Goal: Transaction & Acquisition: Book appointment/travel/reservation

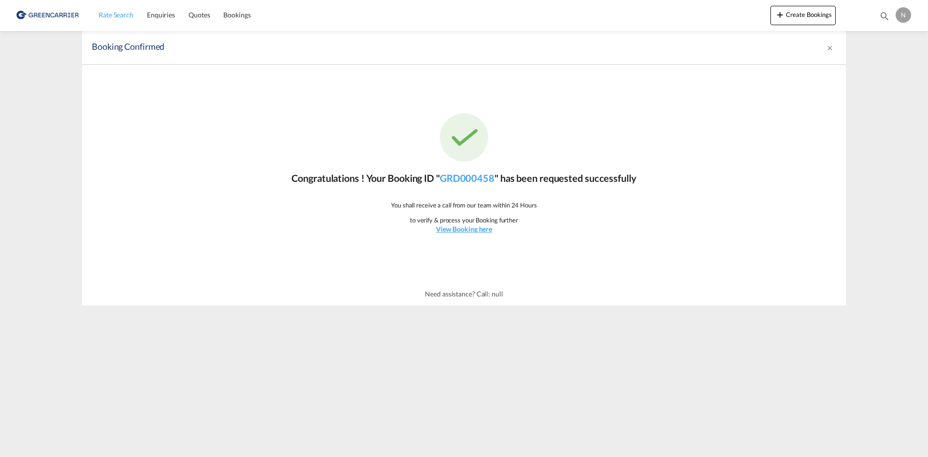
drag, startPoint x: 0, startPoint y: 0, endPoint x: 118, endPoint y: 19, distance: 119.0
click at [118, 19] on span "Rate Search" at bounding box center [116, 15] width 35 height 8
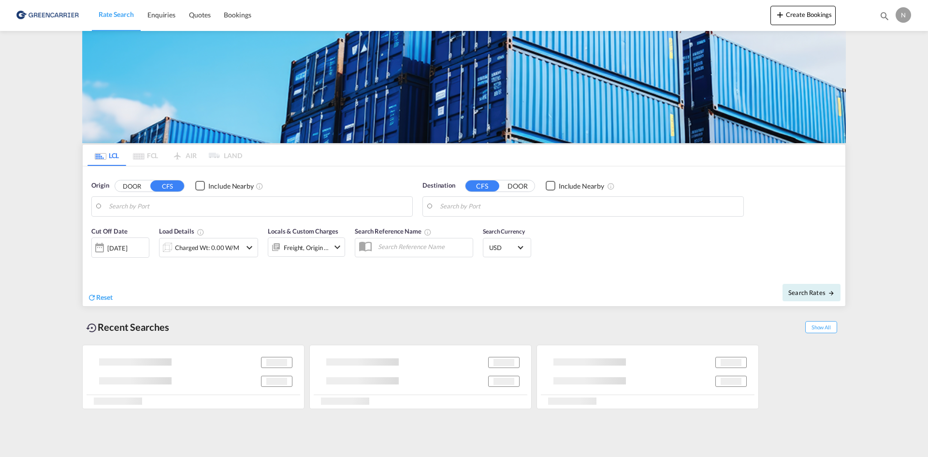
type input "[GEOGRAPHIC_DATA], [GEOGRAPHIC_DATA]"
type input "[GEOGRAPHIC_DATA], ECGYE"
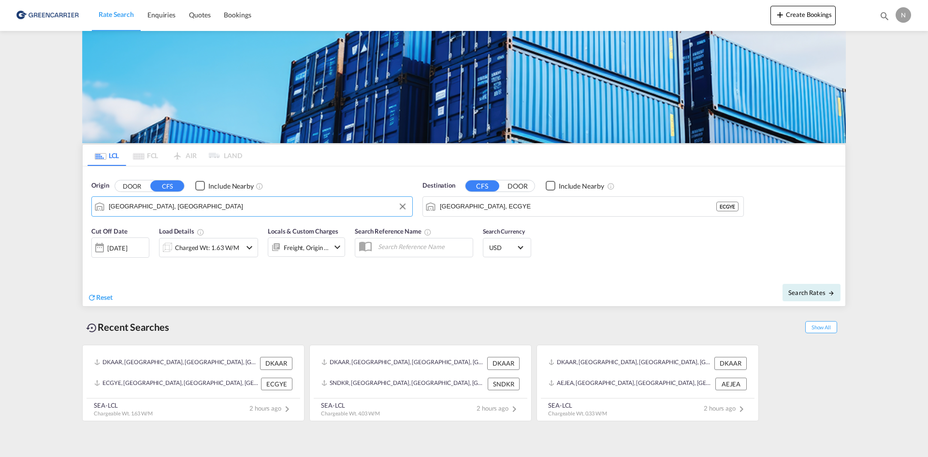
click at [155, 209] on input "[GEOGRAPHIC_DATA], [GEOGRAPHIC_DATA]" at bounding box center [258, 206] width 299 height 15
click at [132, 185] on button "DOOR" at bounding box center [132, 185] width 34 height 11
click at [141, 204] on input "bagsv" at bounding box center [258, 206] width 299 height 15
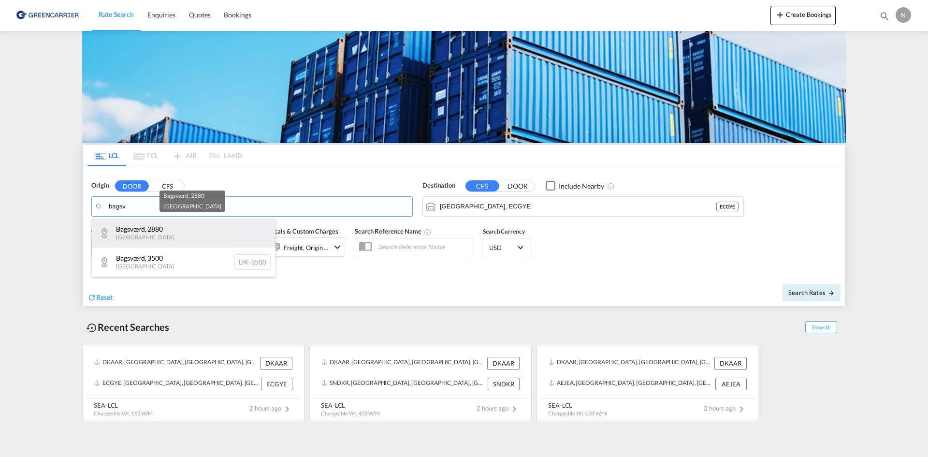
click at [146, 242] on div "Bagsværd , 2880 [GEOGRAPHIC_DATA] DK-2880" at bounding box center [184, 233] width 184 height 29
type input "DK-2880, Bagsværd"
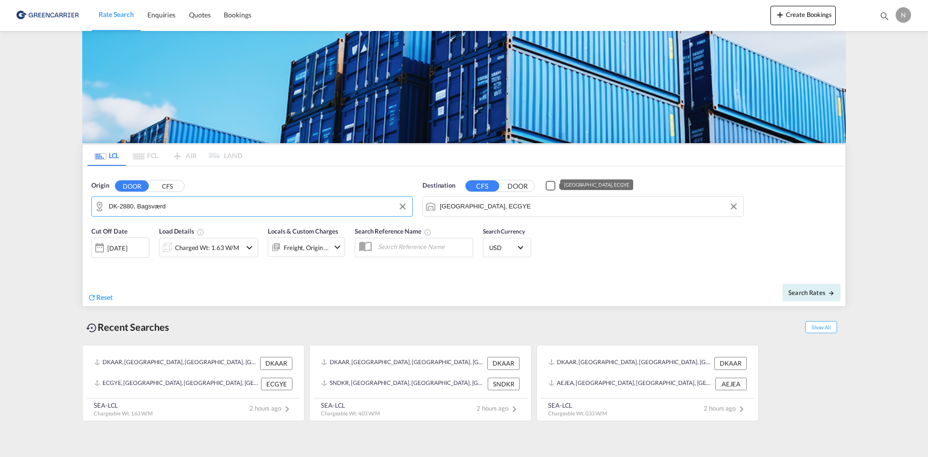
click at [552, 203] on input "[GEOGRAPHIC_DATA], ECGYE" at bounding box center [589, 206] width 299 height 15
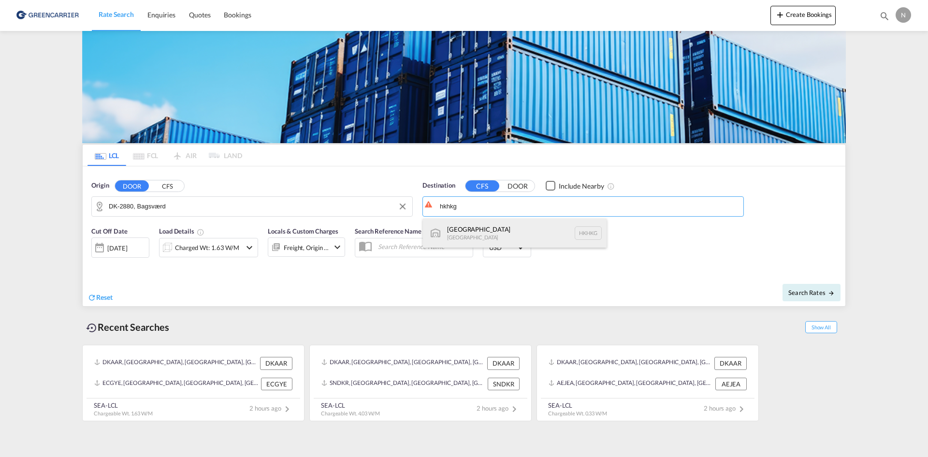
click at [526, 230] on div "[GEOGRAPHIC_DATA] [GEOGRAPHIC_DATA] [GEOGRAPHIC_DATA]" at bounding box center [515, 233] width 184 height 29
type input "[GEOGRAPHIC_DATA], HKHKG"
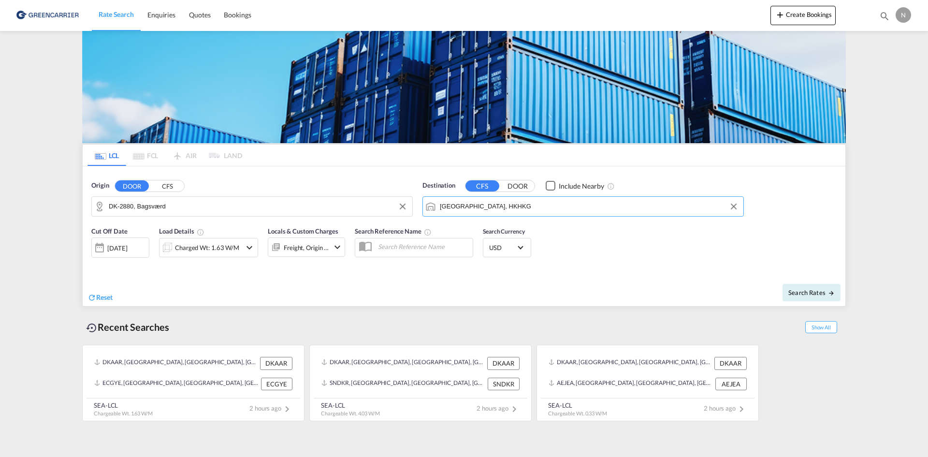
click at [242, 250] on div "Charged Wt: 1.63 W/M" at bounding box center [208, 247] width 99 height 19
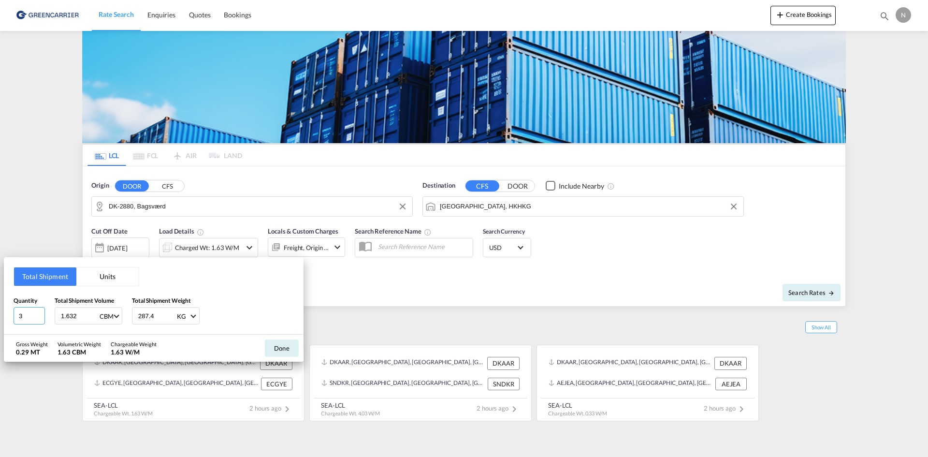
type input "3"
click at [38, 312] on input "3" at bounding box center [29, 315] width 31 height 17
click at [69, 318] on input "1.632" at bounding box center [79, 316] width 39 height 16
type input "1.879"
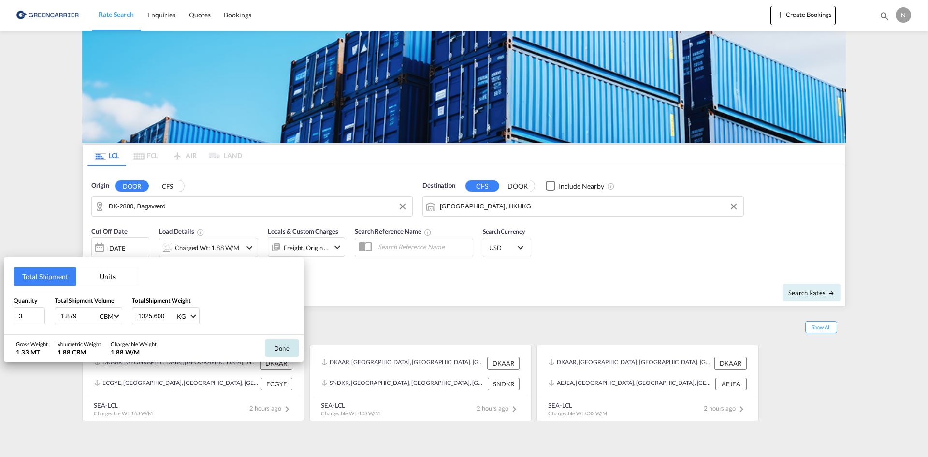
type input "1325.600"
click at [292, 345] on button "Done" at bounding box center [282, 347] width 34 height 17
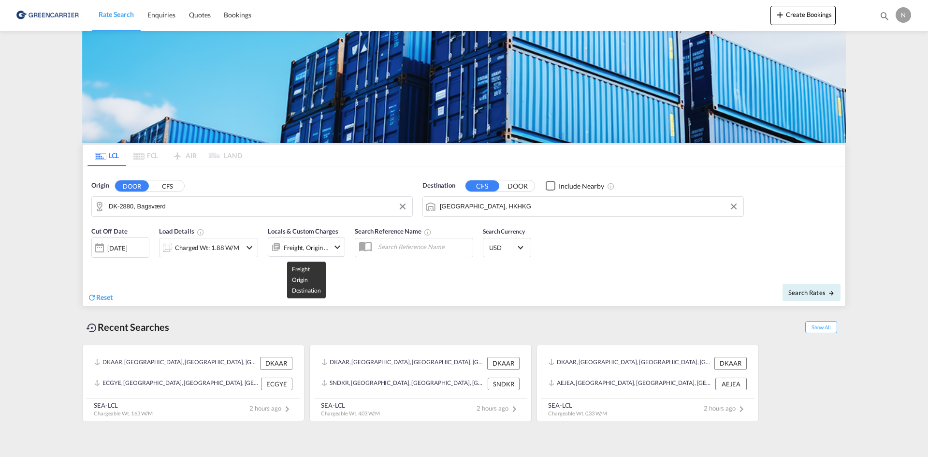
click at [312, 246] on div "Freight, Origin +1" at bounding box center [306, 248] width 45 height 14
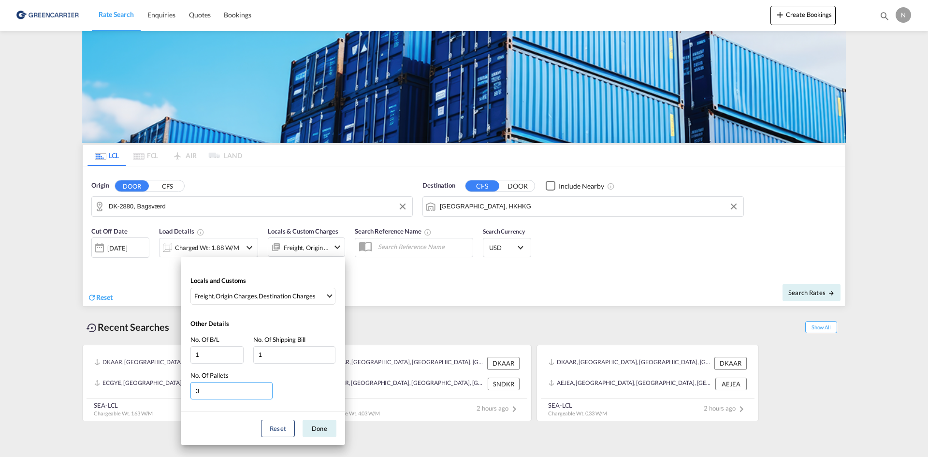
click at [266, 390] on input "3" at bounding box center [232, 390] width 82 height 17
click at [267, 389] on input "4" at bounding box center [232, 390] width 82 height 17
type input "3"
click at [266, 394] on input "3" at bounding box center [232, 390] width 82 height 17
click at [312, 425] on button "Done" at bounding box center [320, 428] width 34 height 17
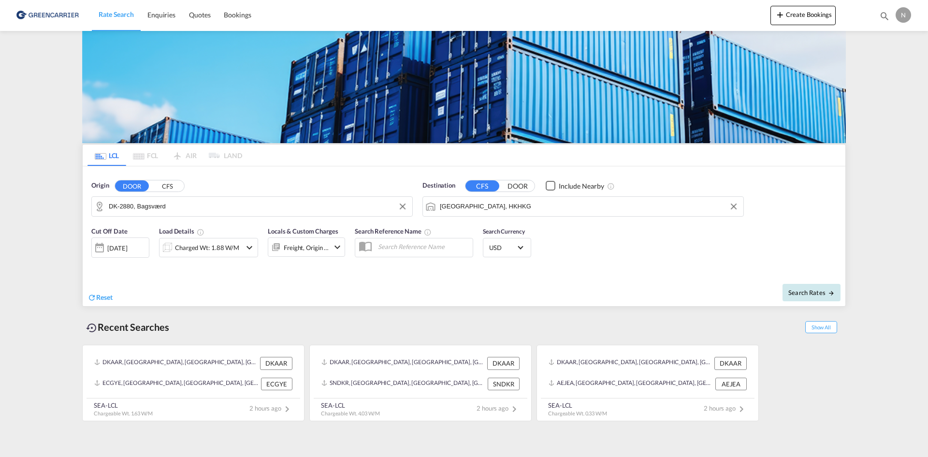
click at [832, 290] on md-icon "icon-arrow-right" at bounding box center [831, 293] width 7 height 7
type input "2880 to HKHKG / [DATE]"
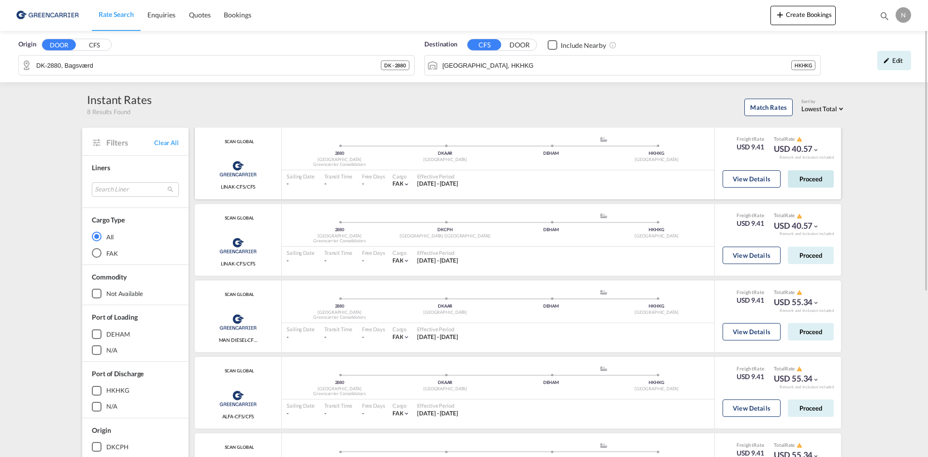
click at [799, 186] on button "Proceed" at bounding box center [811, 178] width 46 height 17
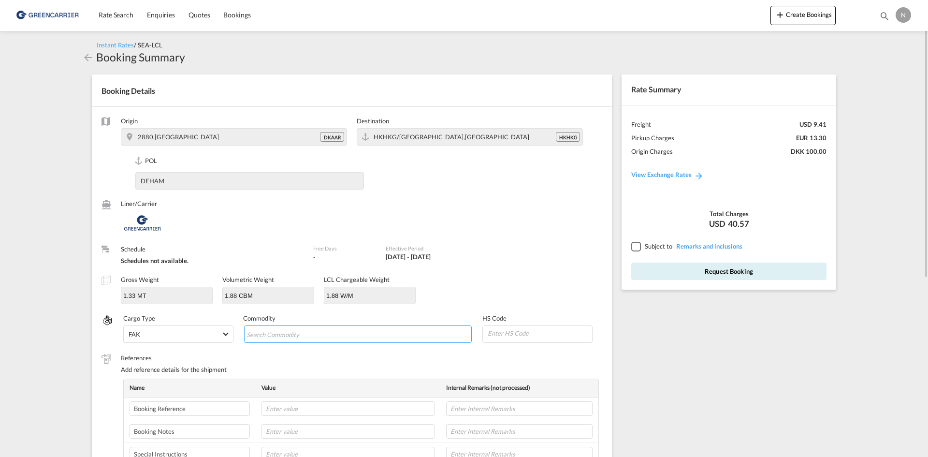
click at [290, 338] on input "Chips input." at bounding box center [291, 334] width 88 height 15
type input "ENZYMES"
type input "350790"
click at [294, 416] on td at bounding box center [348, 408] width 185 height 23
click at [300, 412] on input "text" at bounding box center [348, 408] width 173 height 15
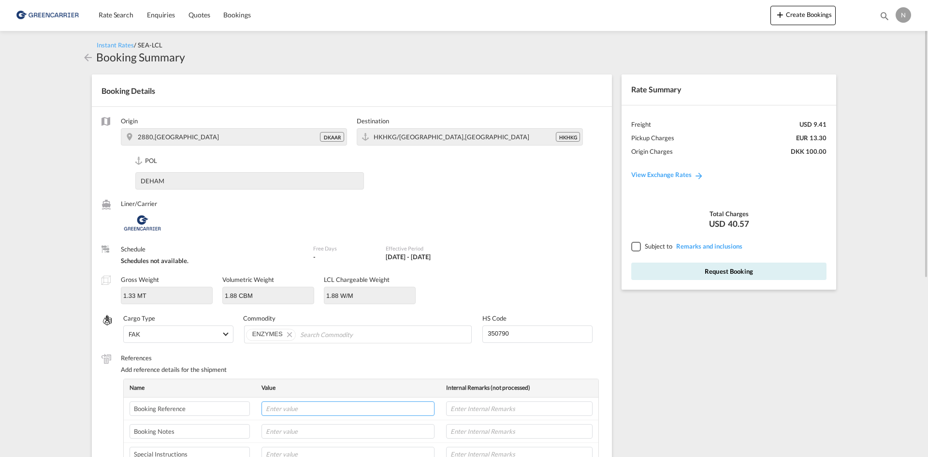
paste input "CPH32106772"
type input "CPH32106772"
type input "NOVONESIS"
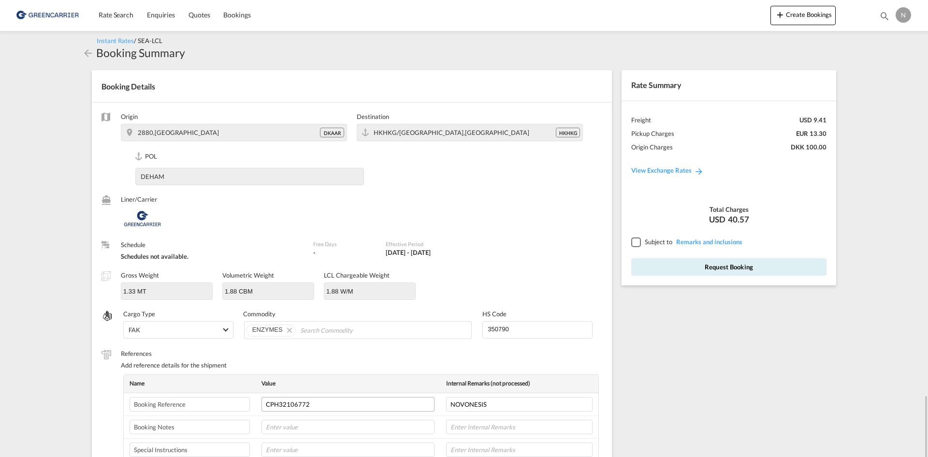
scroll to position [249, 0]
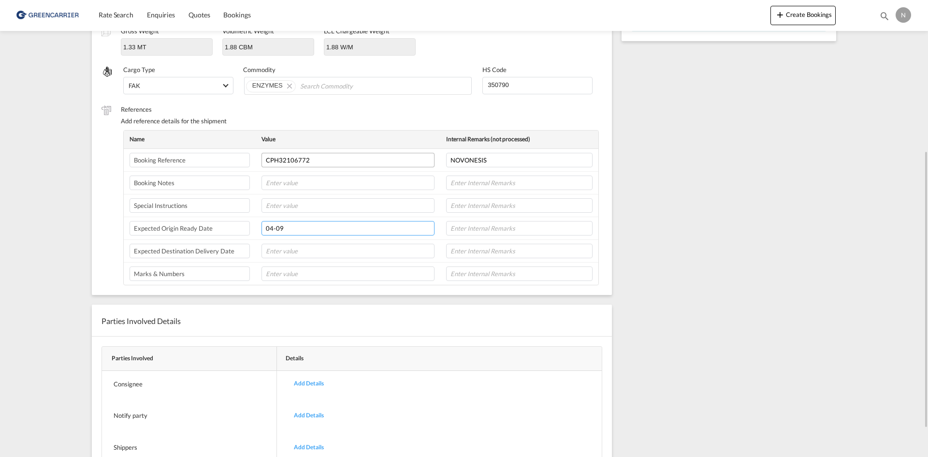
type input "04-09"
click at [490, 234] on input "text" at bounding box center [519, 228] width 147 height 15
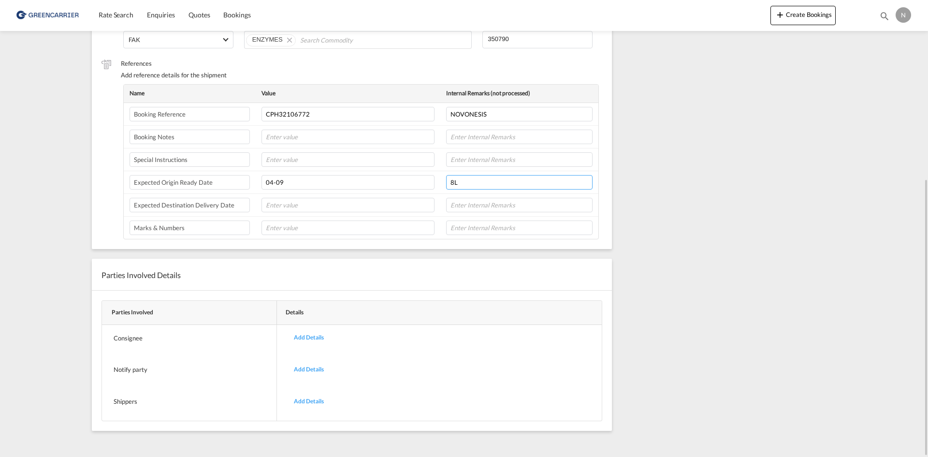
scroll to position [198, 0]
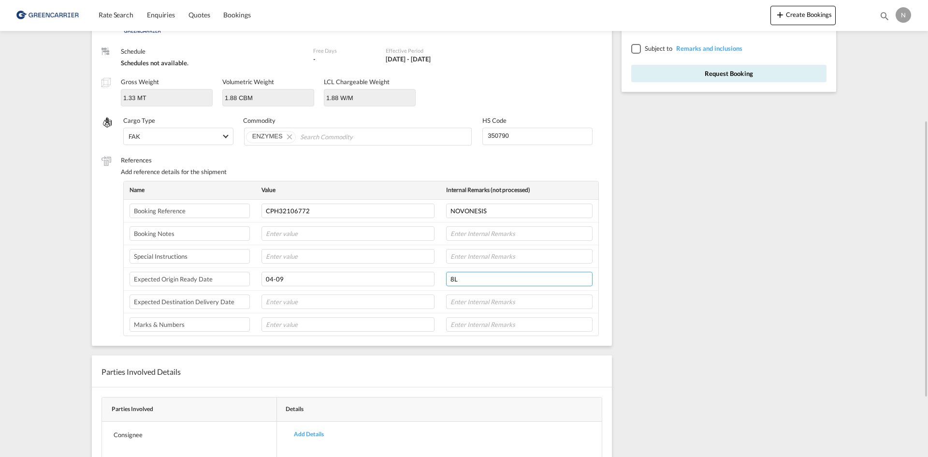
type input "8L"
click at [638, 46] on div at bounding box center [636, 48] width 9 height 9
click at [654, 80] on button "Request Booking" at bounding box center [729, 73] width 195 height 17
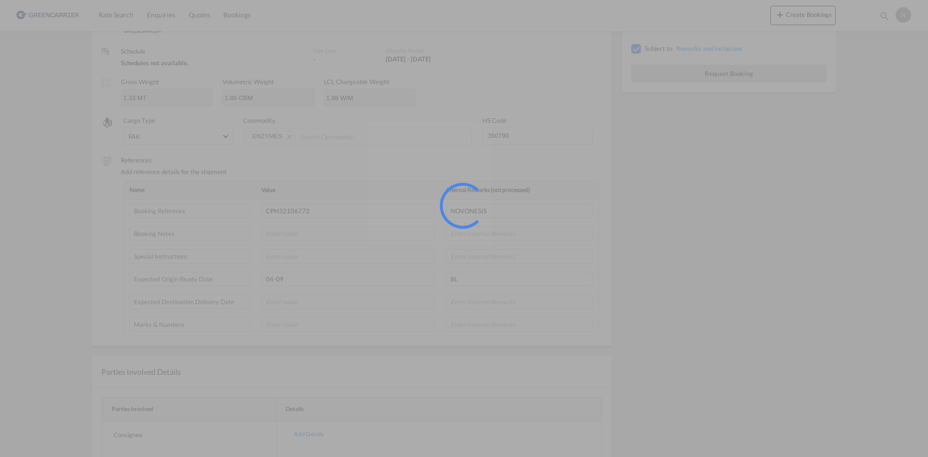
scroll to position [0, 0]
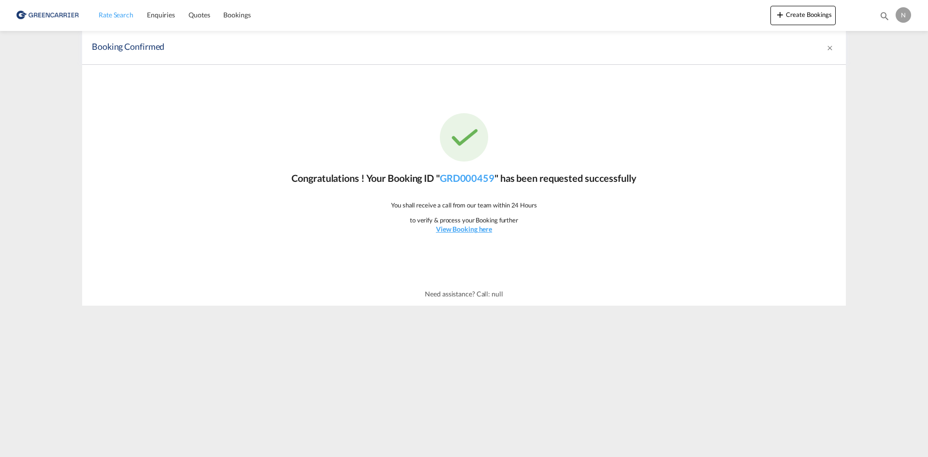
click at [100, 11] on span "Rate Search" at bounding box center [116, 15] width 35 height 8
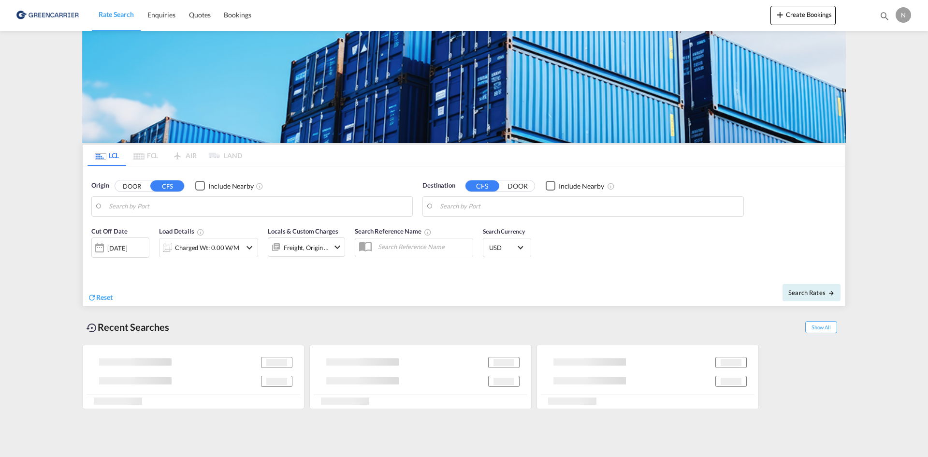
type input "DK-2880, Bagsværd"
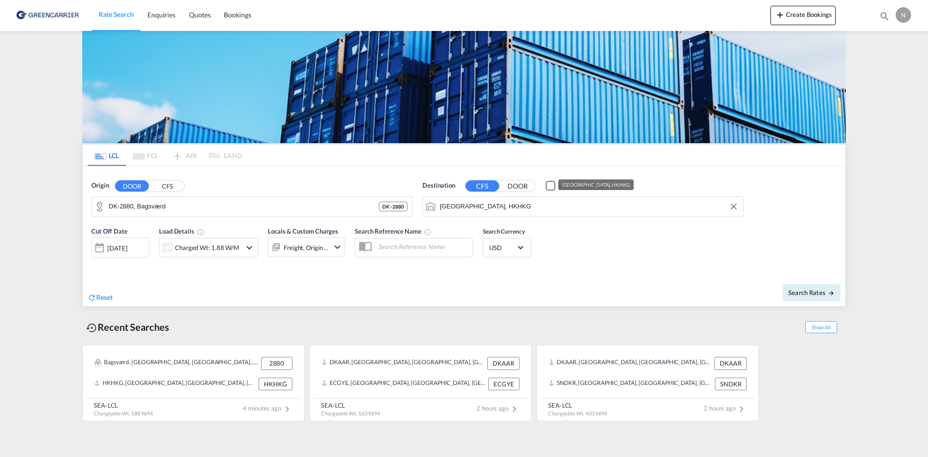
click at [538, 203] on input "[GEOGRAPHIC_DATA], HKHKG" at bounding box center [589, 206] width 299 height 15
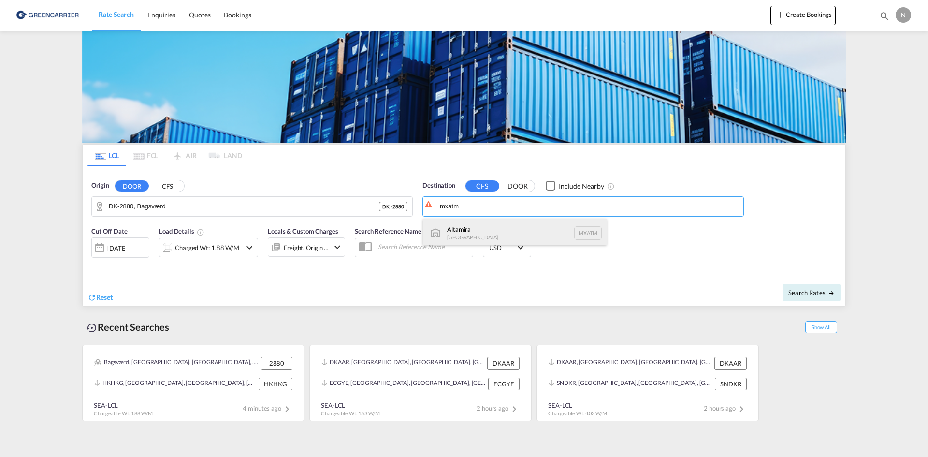
click at [475, 230] on div "Altamira [GEOGRAPHIC_DATA] MXATM" at bounding box center [515, 233] width 184 height 29
type input "Altamira, MXATM"
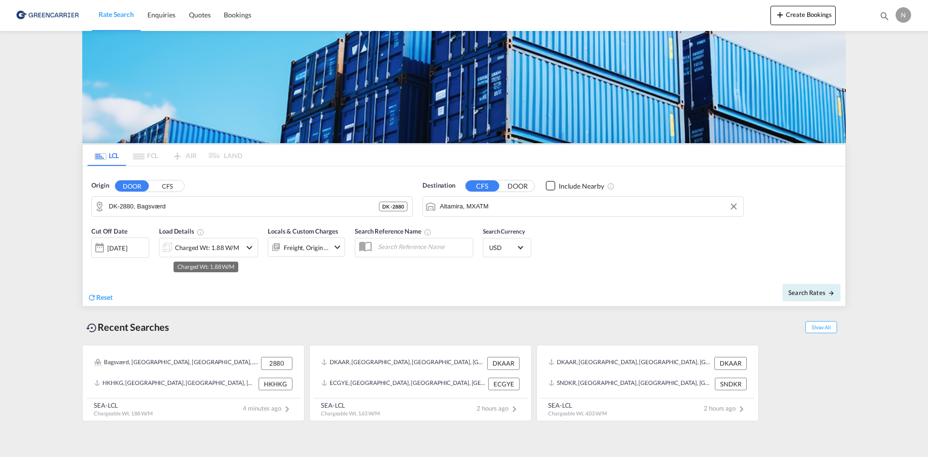
click at [231, 242] on div "Charged Wt: 1.88 W/M" at bounding box center [207, 248] width 64 height 14
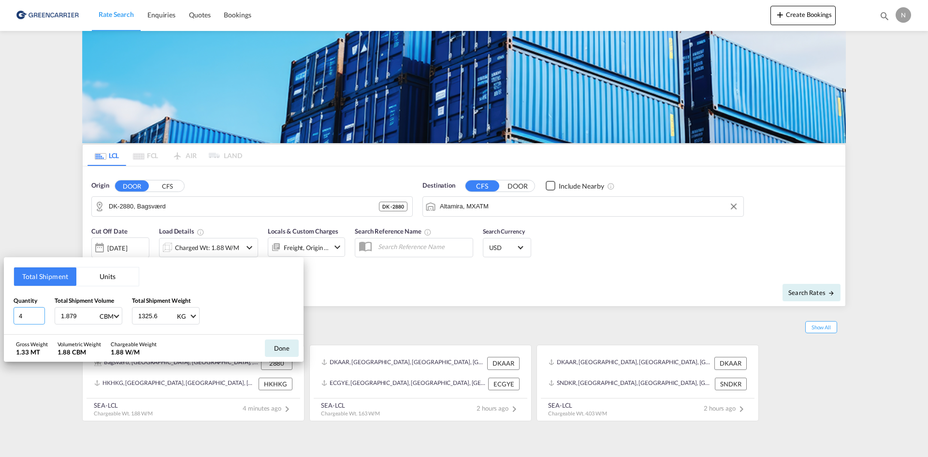
click at [42, 314] on input "4" at bounding box center [29, 315] width 31 height 17
click at [42, 314] on input "5" at bounding box center [29, 315] width 31 height 17
click at [42, 314] on input "6" at bounding box center [29, 315] width 31 height 17
click at [42, 314] on input "7" at bounding box center [29, 315] width 31 height 17
click at [42, 314] on input "8" at bounding box center [29, 315] width 31 height 17
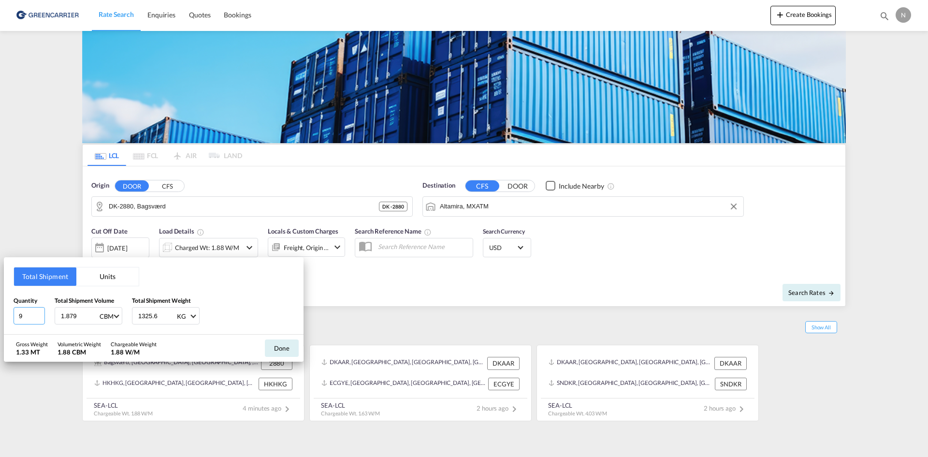
type input "9"
click at [42, 314] on input "9" at bounding box center [29, 315] width 31 height 17
click at [68, 319] on input "1.879" at bounding box center [79, 316] width 39 height 16
type input "9.072"
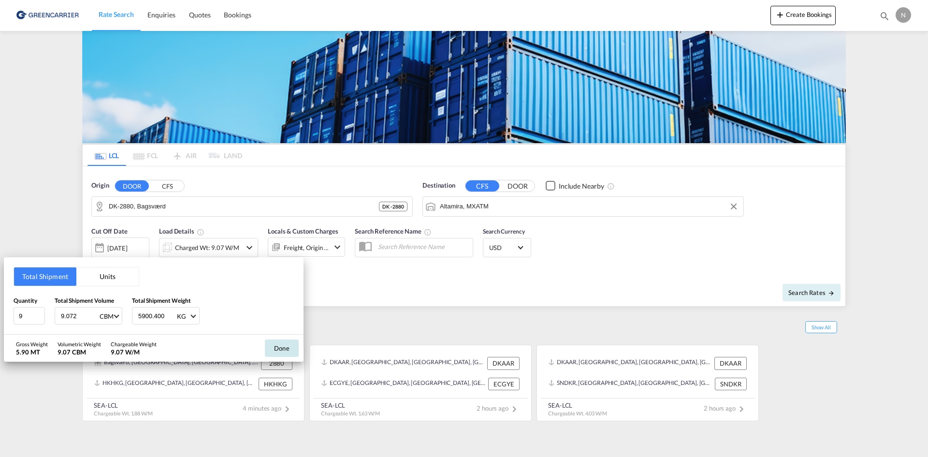
type input "5900.400"
click at [293, 344] on button "Done" at bounding box center [282, 347] width 34 height 17
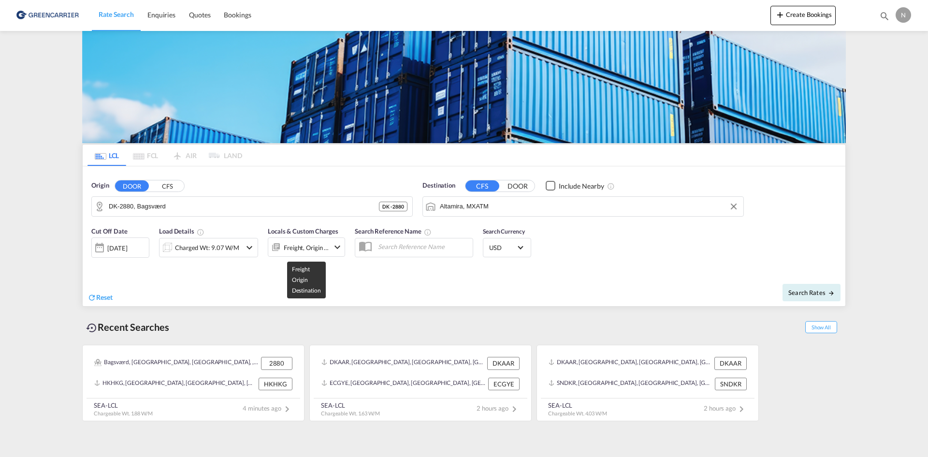
click at [314, 249] on div "Freight, Origin +1" at bounding box center [306, 248] width 45 height 14
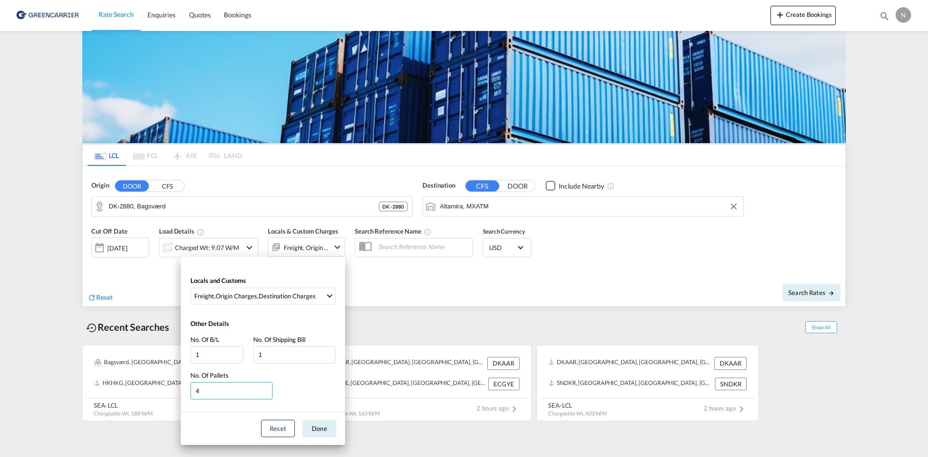
click at [267, 389] on input "4" at bounding box center [232, 390] width 82 height 17
click at [267, 389] on input "5" at bounding box center [232, 390] width 82 height 17
click at [267, 389] on input "6" at bounding box center [232, 390] width 82 height 17
click at [267, 389] on input "7" at bounding box center [232, 390] width 82 height 17
click at [267, 389] on input "8" at bounding box center [232, 390] width 82 height 17
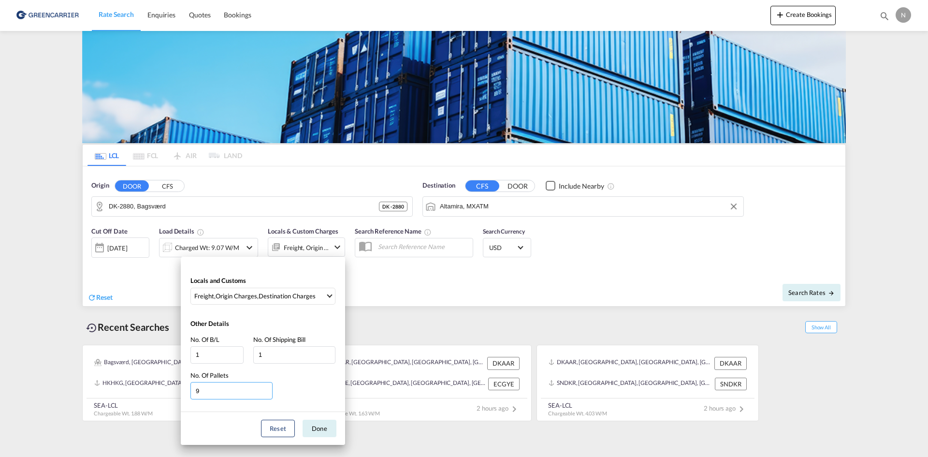
type input "9"
click at [267, 389] on input "9" at bounding box center [232, 390] width 82 height 17
click at [330, 429] on button "Done" at bounding box center [320, 428] width 34 height 17
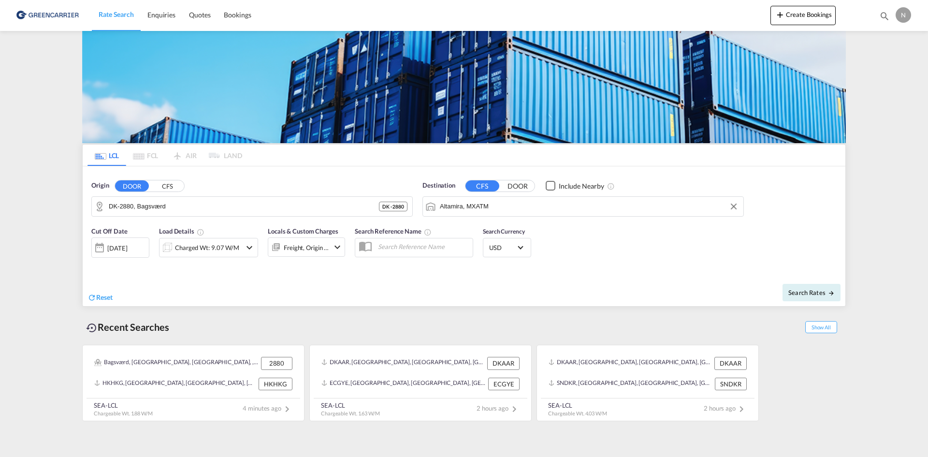
click at [231, 250] on div "Charged Wt: 9.07 W/M" at bounding box center [207, 248] width 64 height 14
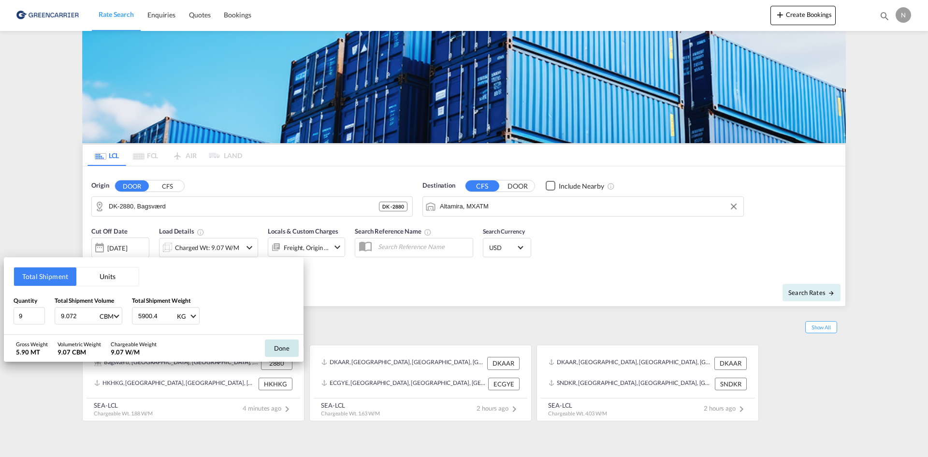
click at [286, 349] on button "Done" at bounding box center [282, 347] width 34 height 17
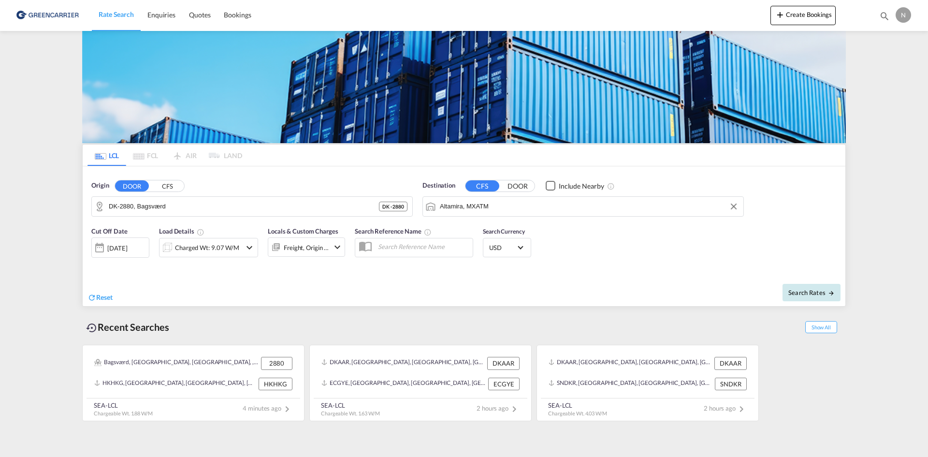
click at [804, 292] on span "Search Rates" at bounding box center [812, 293] width 46 height 8
type input "2880 to MXATM / [DATE]"
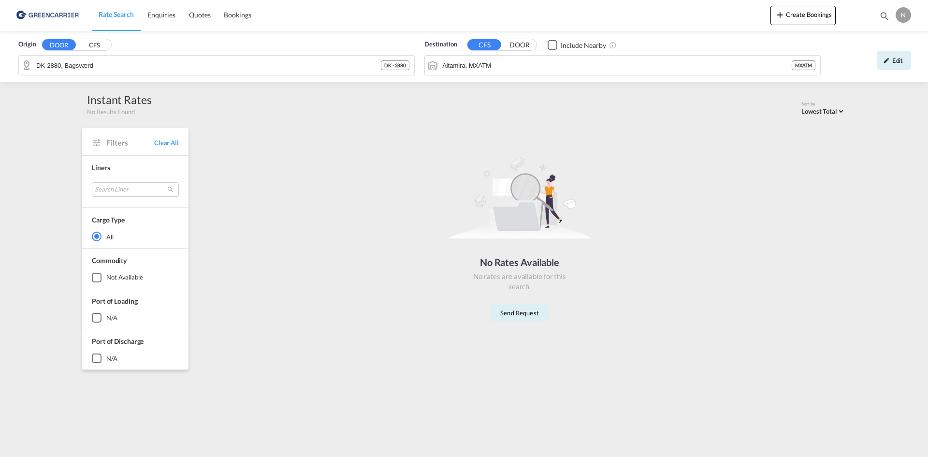
click at [112, 20] on link "Rate Search" at bounding box center [116, 15] width 49 height 31
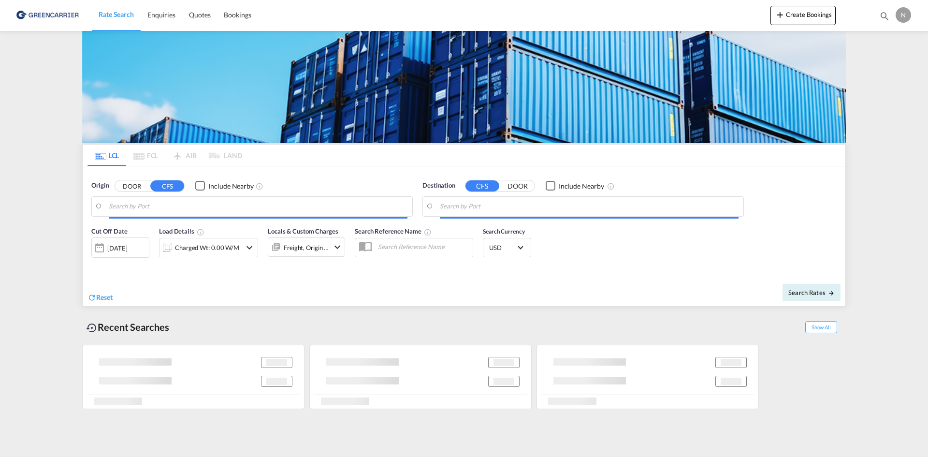
type input "DK-2880, Bagsværd"
type input "Altamira, MXATM"
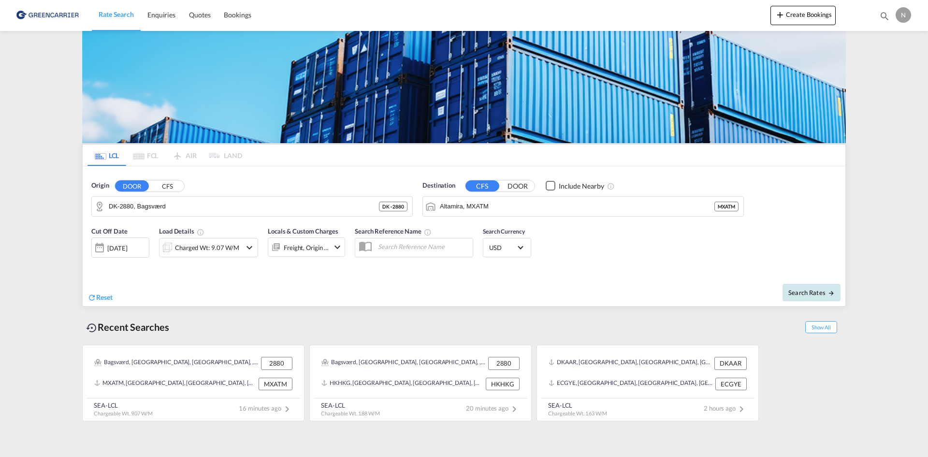
click at [785, 293] on button "Search Rates" at bounding box center [812, 292] width 58 height 17
type input "2880 to MXATM / [DATE]"
